Goal: Transaction & Acquisition: Purchase product/service

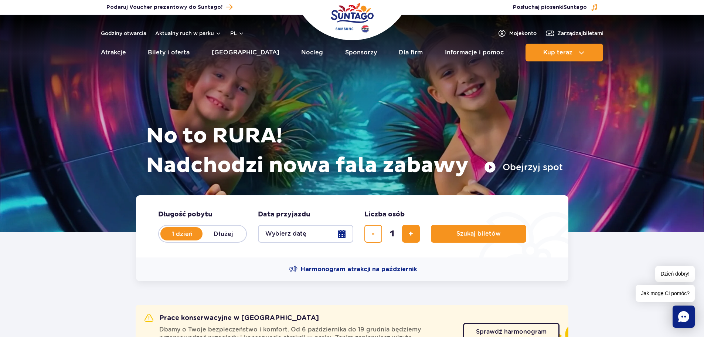
click at [340, 236] on button "Wybierz datę" at bounding box center [305, 234] width 95 height 18
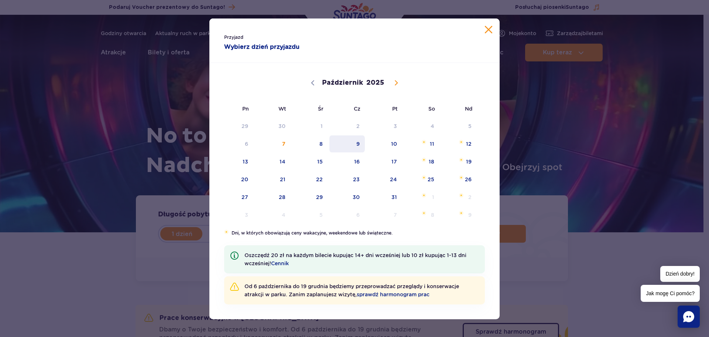
click at [348, 148] on span "9" at bounding box center [347, 143] width 37 height 17
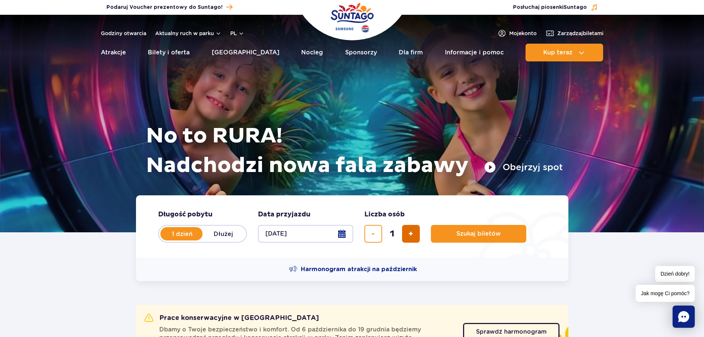
click at [419, 237] on button "dodaj bilet" at bounding box center [411, 234] width 18 height 18
type input "4"
click at [456, 235] on span "Szukaj biletów" at bounding box center [475, 233] width 44 height 7
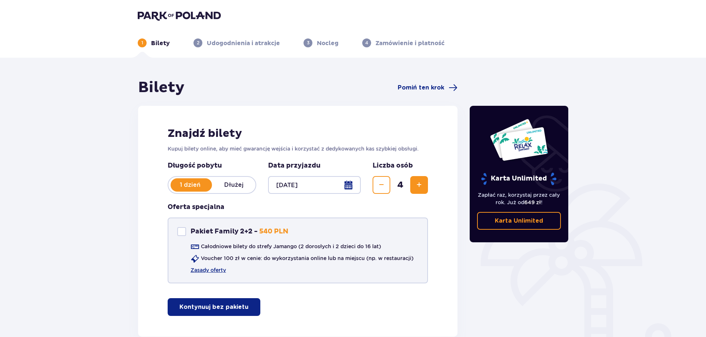
click at [185, 229] on div "Pakiet Family 2+2" at bounding box center [181, 231] width 9 height 9
checkbox input "true"
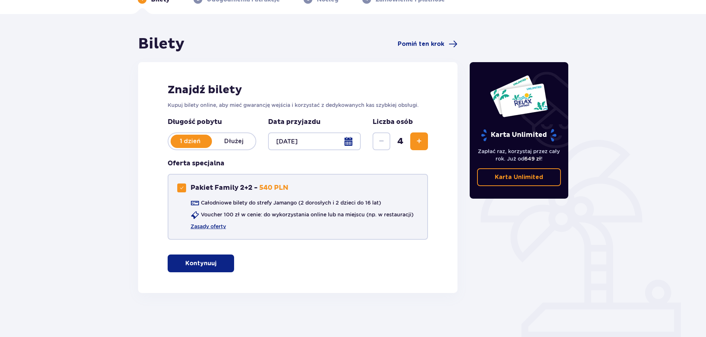
scroll to position [44, 0]
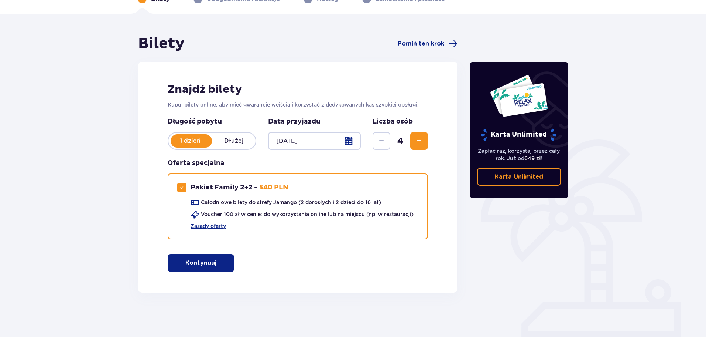
click at [191, 266] on p "Kontynuuj" at bounding box center [200, 263] width 31 height 8
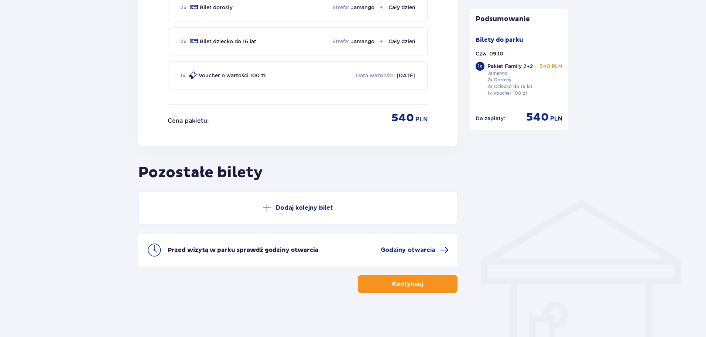
scroll to position [401, 0]
click at [404, 284] on p "Kontynuuj" at bounding box center [407, 283] width 31 height 8
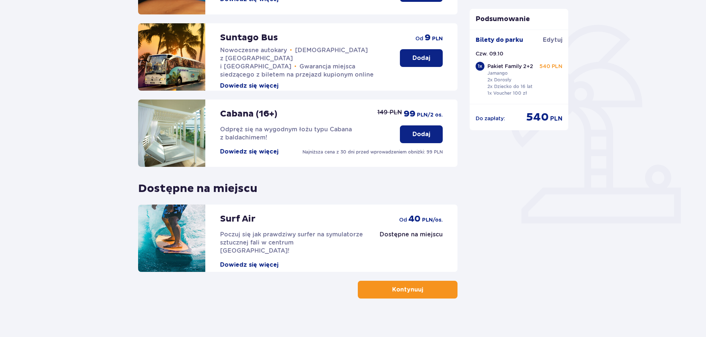
scroll to position [164, 0]
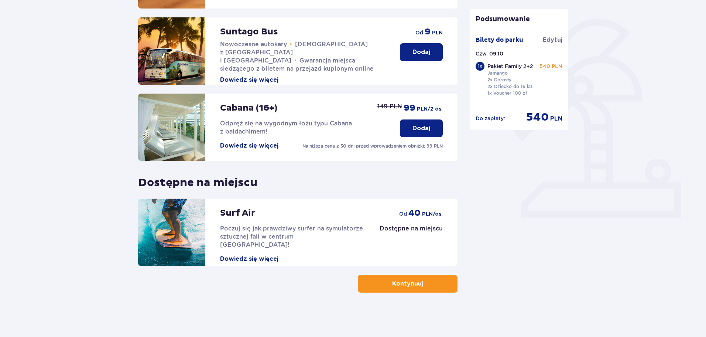
click at [401, 277] on button "Kontynuuj" at bounding box center [408, 284] width 100 height 18
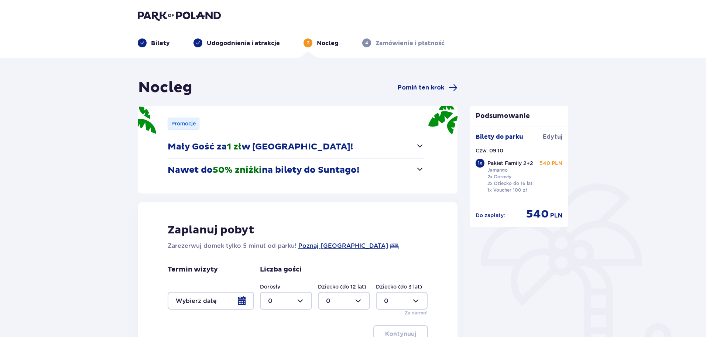
click at [418, 142] on span "button" at bounding box center [420, 145] width 9 height 9
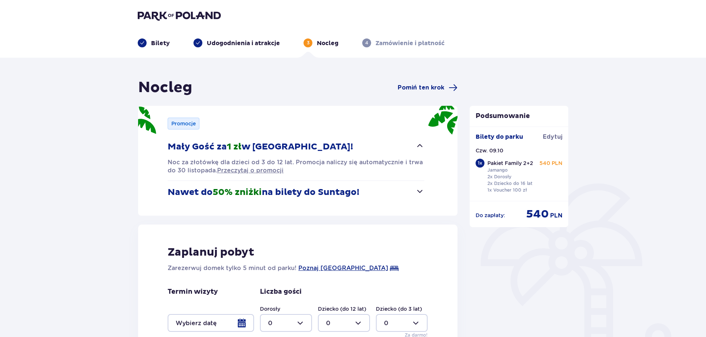
click at [425, 191] on div "Promocje Mały Gość za 1 zł w Suntago Village! Noc za złotówkę dla dzieci od 3 d…" at bounding box center [298, 161] width 320 height 110
click at [417, 191] on span "button" at bounding box center [420, 191] width 9 height 9
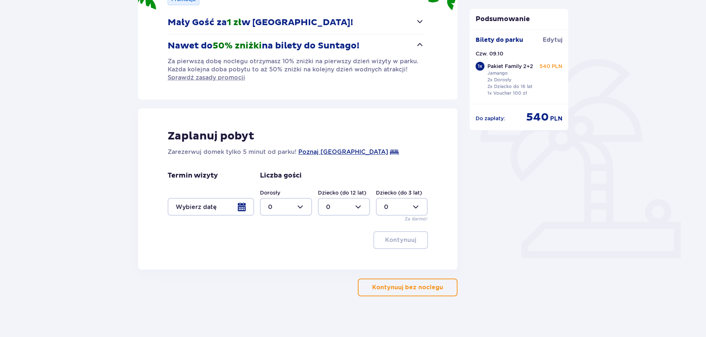
scroll to position [128, 0]
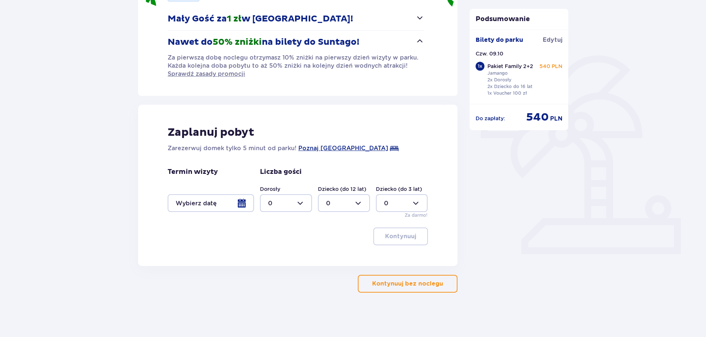
click at [411, 282] on p "Kontynuuj bez noclegu" at bounding box center [407, 283] width 71 height 8
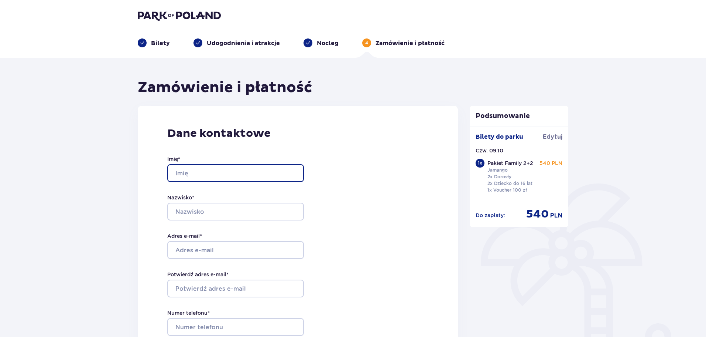
click at [199, 166] on input "Imię *" at bounding box center [235, 173] width 137 height 18
type input "Paulina"
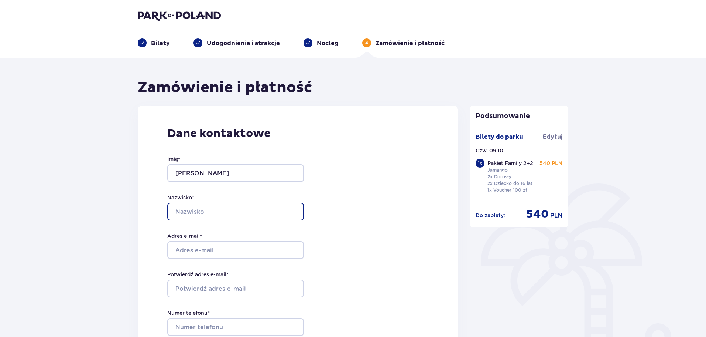
type input "Markiewicz"
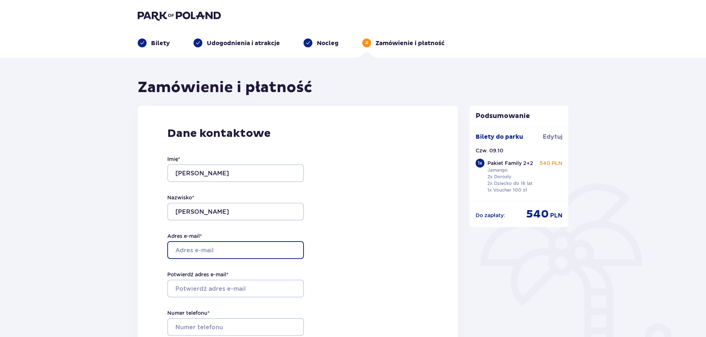
type input "paulinamarkiewicz.biuro@wp.pl"
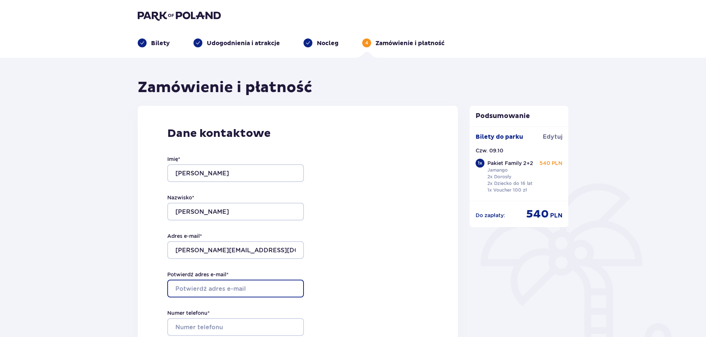
type input "paulinamarkiewicz.biuro@wp.pl"
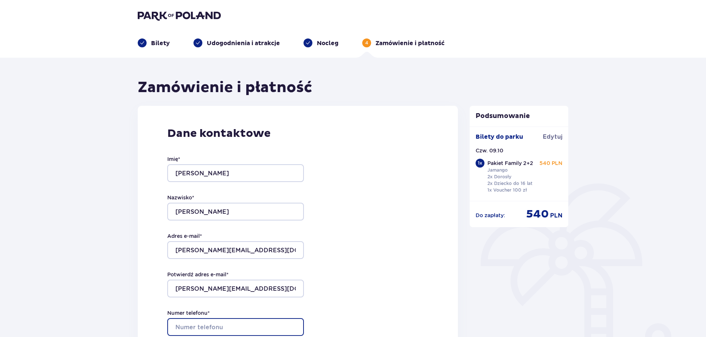
type input "507958499"
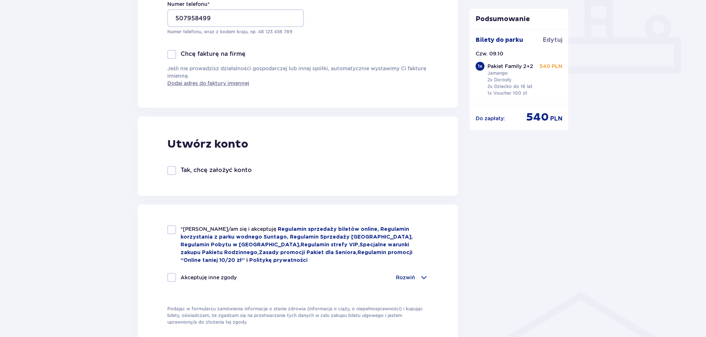
scroll to position [333, 0]
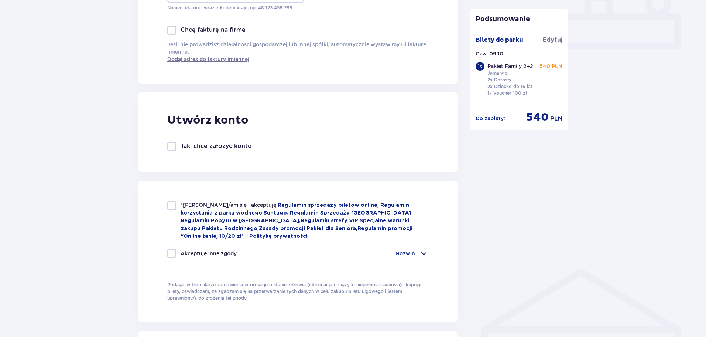
click at [171, 205] on div at bounding box center [171, 205] width 9 height 9
checkbox input "true"
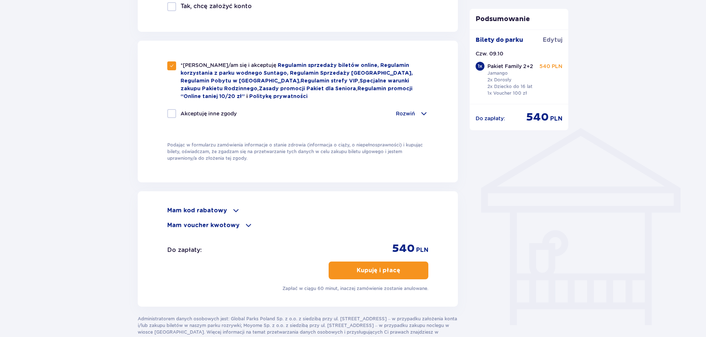
scroll to position [480, 0]
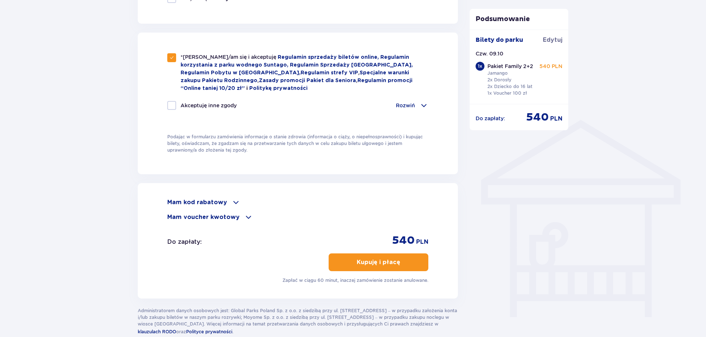
click at [385, 258] on p "Kupuję i płacę" at bounding box center [379, 262] width 44 height 8
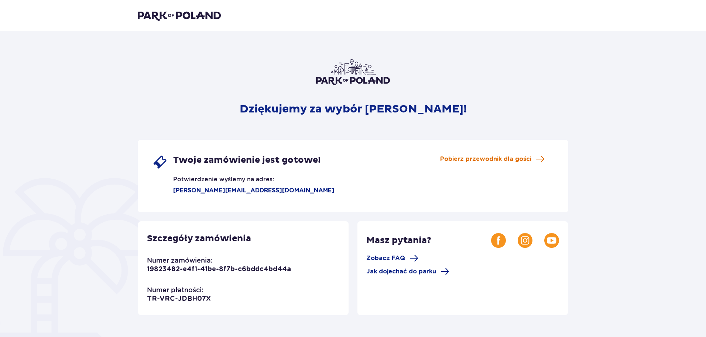
click at [470, 159] on span "Pobierz przewodnik dla gości" at bounding box center [485, 159] width 91 height 8
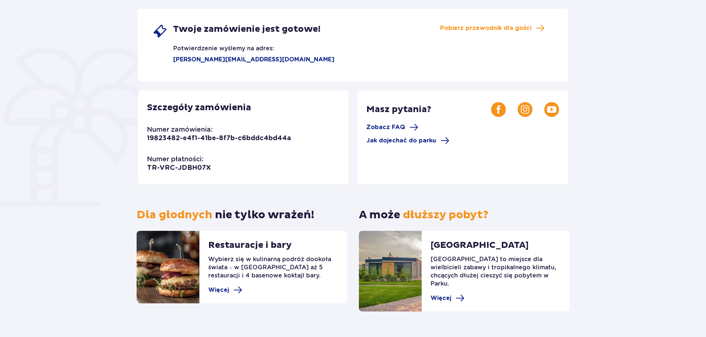
scroll to position [142, 0]
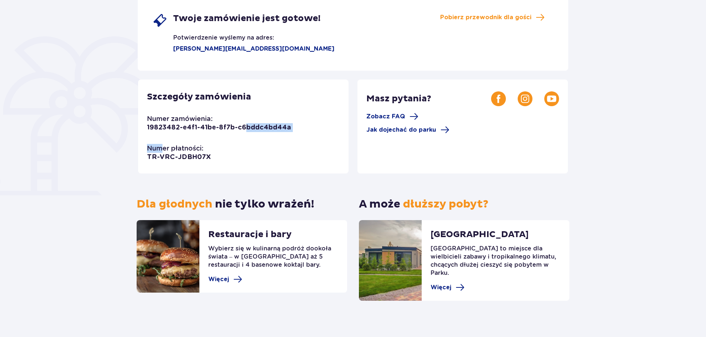
drag, startPoint x: 239, startPoint y: 160, endPoint x: 161, endPoint y: 141, distance: 80.1
click at [161, 141] on div "Szczegóły zamówienia Numer zamówienia: 19823482-e4f1-41be-8f7b-c6bddc4bd44a Num…" at bounding box center [243, 126] width 211 height 94
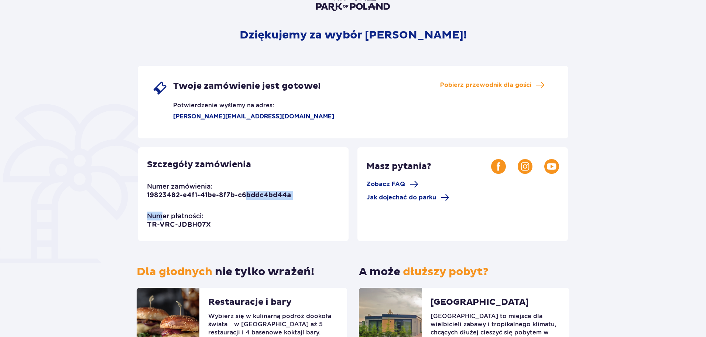
scroll to position [0, 0]
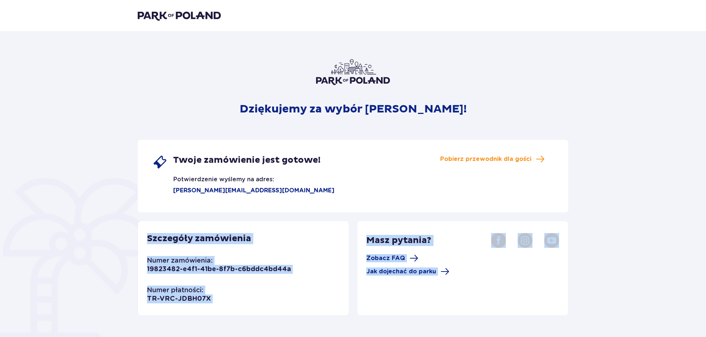
drag, startPoint x: 142, startPoint y: 240, endPoint x: 276, endPoint y: 316, distance: 153.8
click at [276, 316] on div "Dziękujemy za wybór [PERSON_NAME]! Twoje zamówienie jest gotowe! Potwierdzenie …" at bounding box center [353, 250] width 431 height 383
copy div "Szczegóły zamówienia Numer zamówienia: 19823482-e4f1-41be-8f7b-c6bddc4bd44a Num…"
click at [285, 234] on div "Szczegóły zamówienia Numer zamówienia: 19823482-e4f1-41be-8f7b-c6bddc4bd44a Num…" at bounding box center [243, 268] width 211 height 94
